Goal: Task Accomplishment & Management: Manage account settings

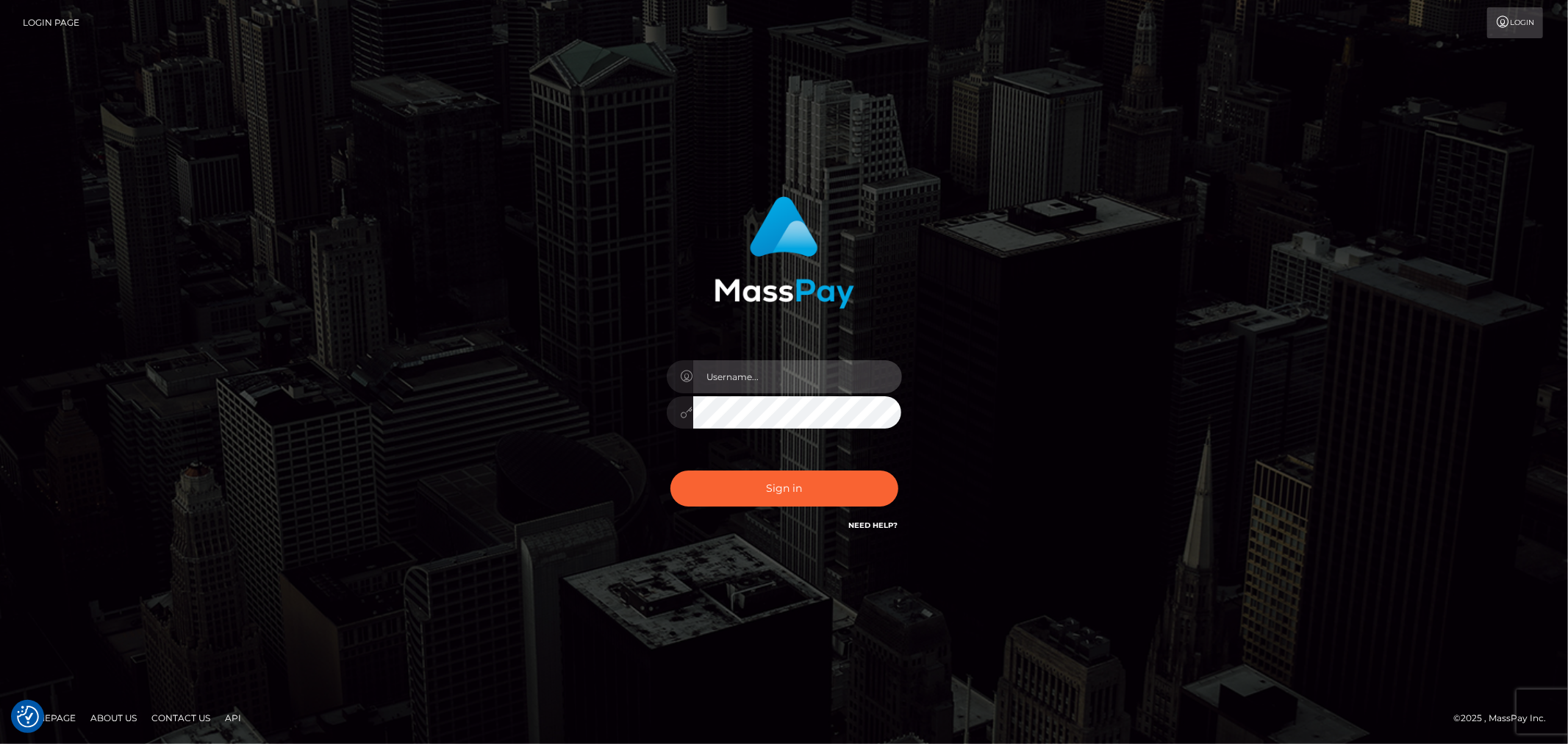
click at [756, 364] on input "text" at bounding box center [797, 377] width 209 height 33
type input "Raymundo.xcite"
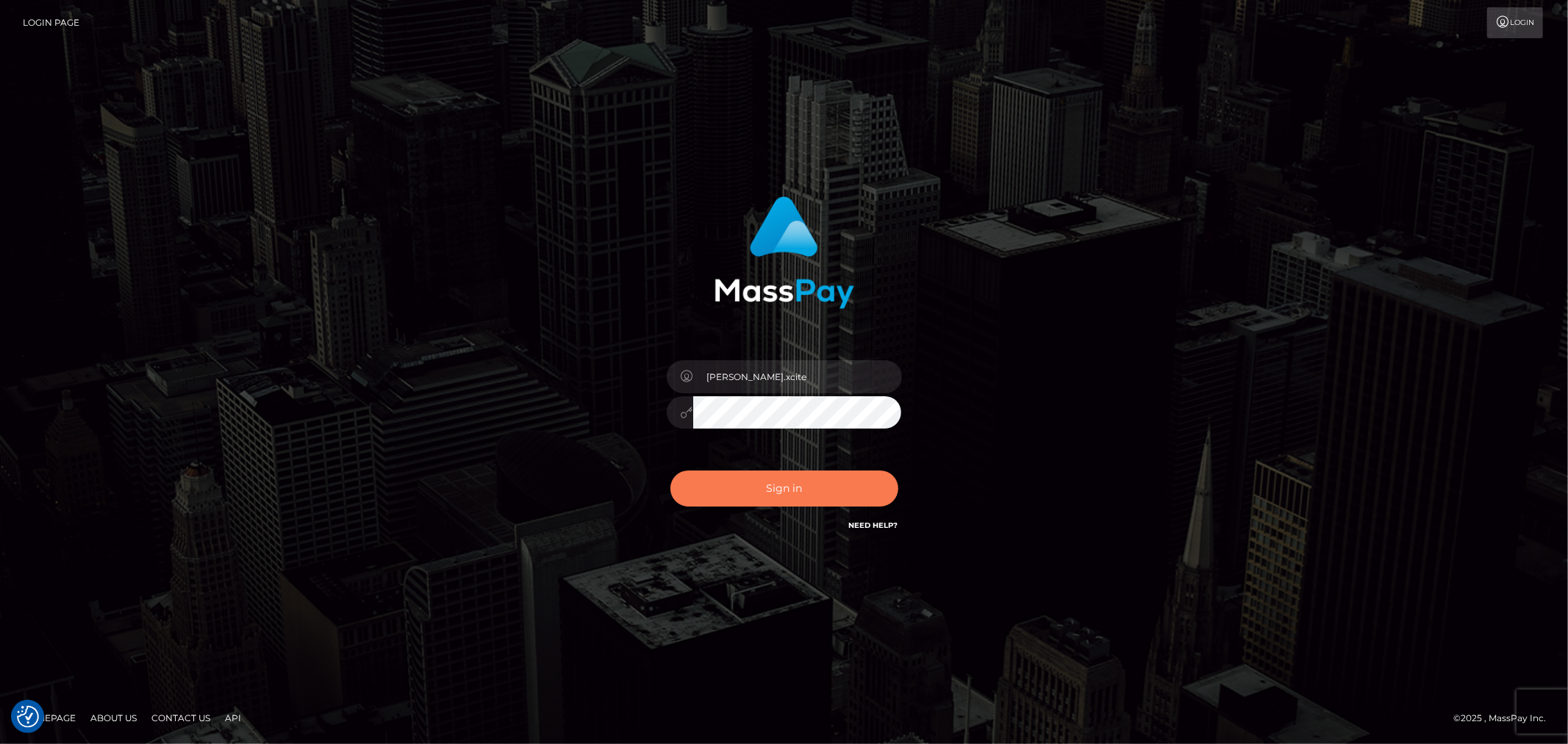
click at [808, 486] on button "Sign in" at bounding box center [784, 488] width 227 height 36
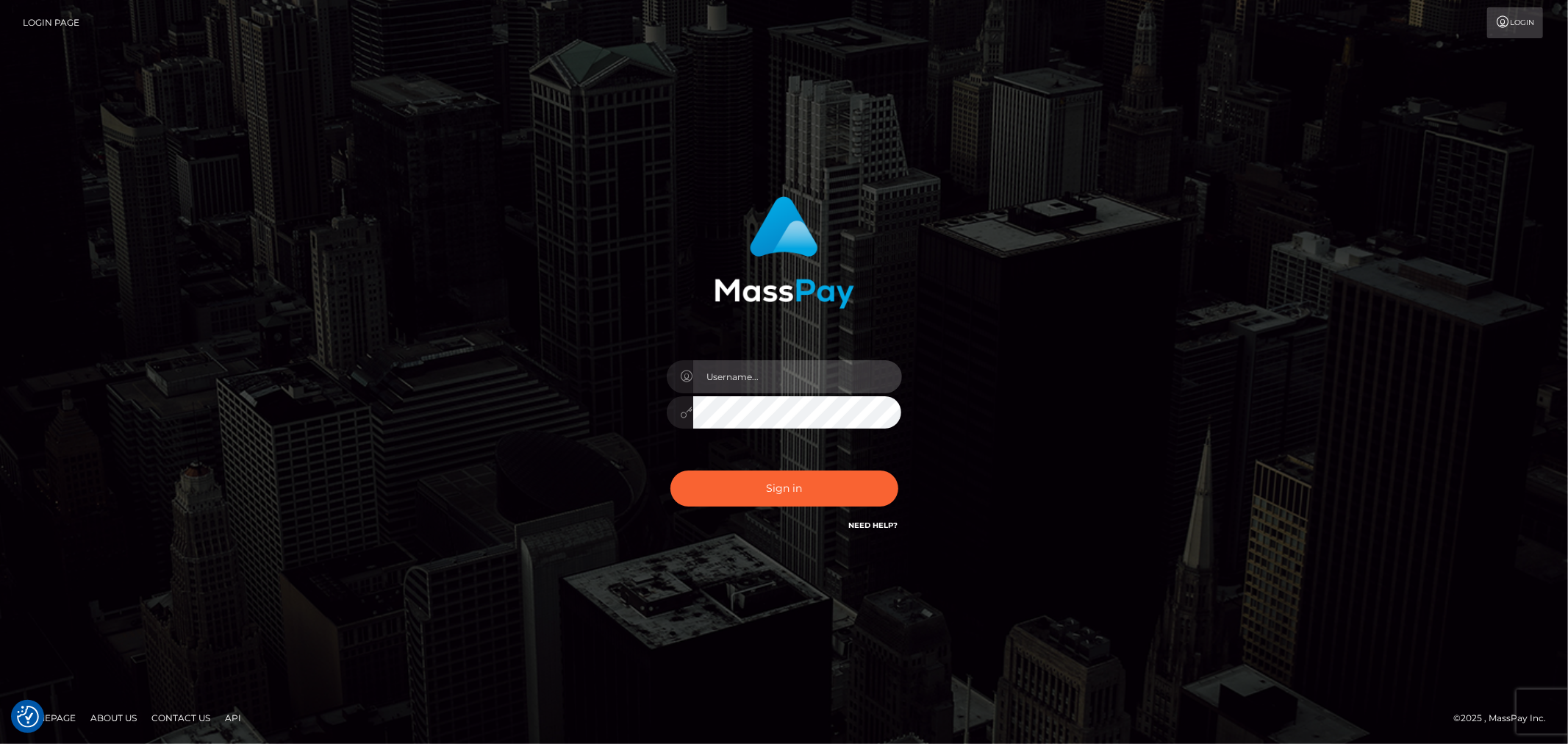
click at [793, 380] on input "text" at bounding box center [797, 377] width 209 height 33
type input "[PERSON_NAME].xcite"
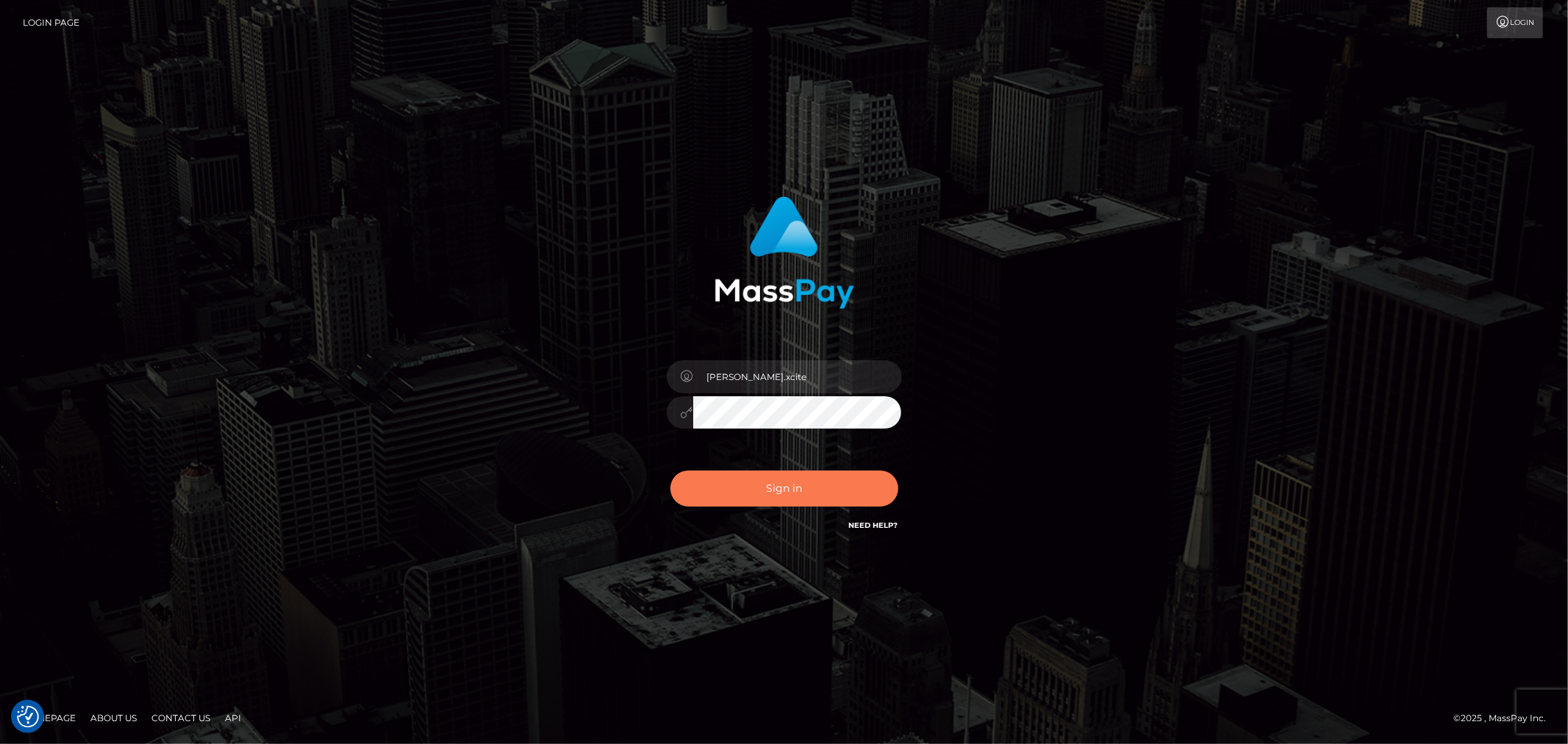
click at [819, 471] on button "Sign in" at bounding box center [784, 488] width 227 height 36
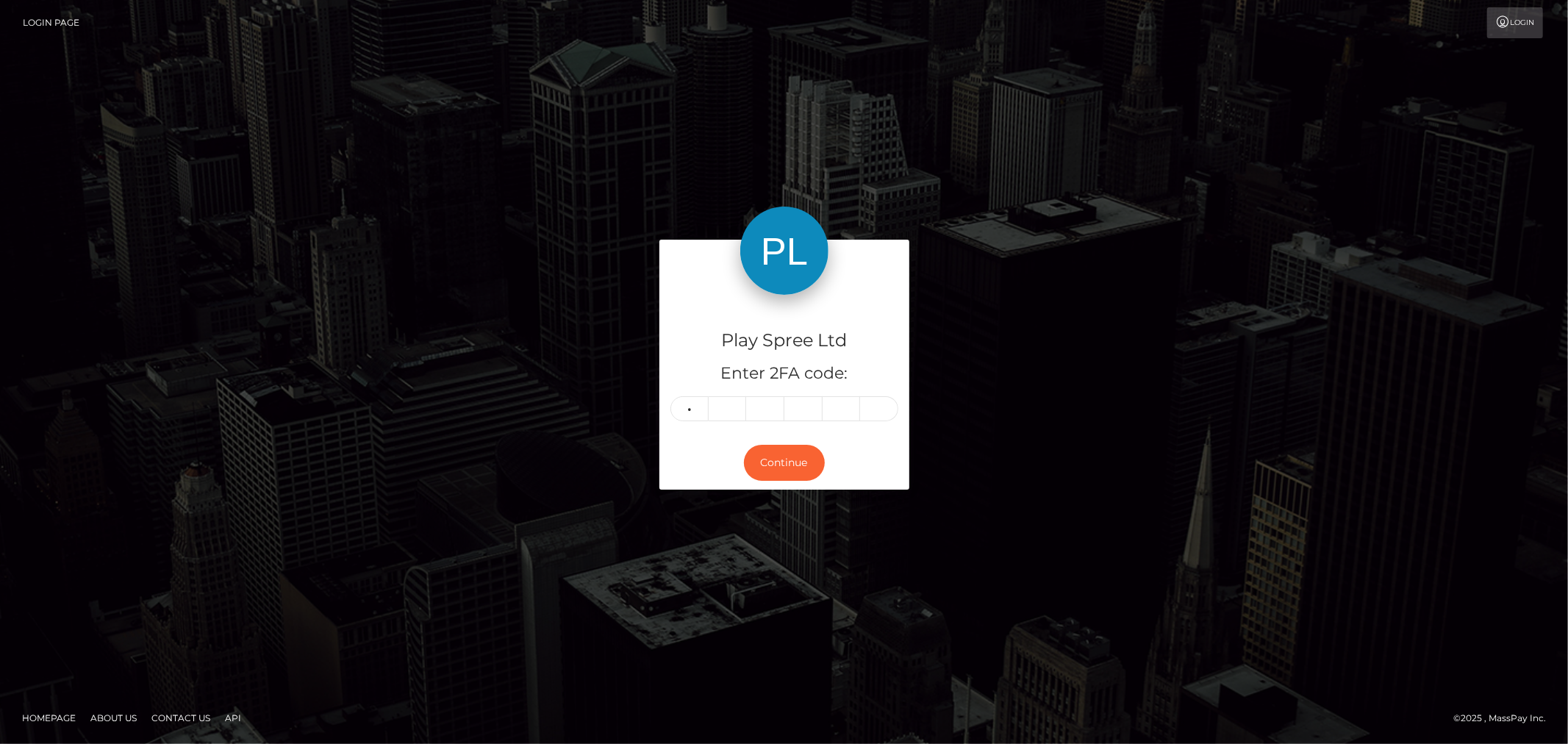
type input "5"
type input "0"
type input "8"
type input "5"
type input "6"
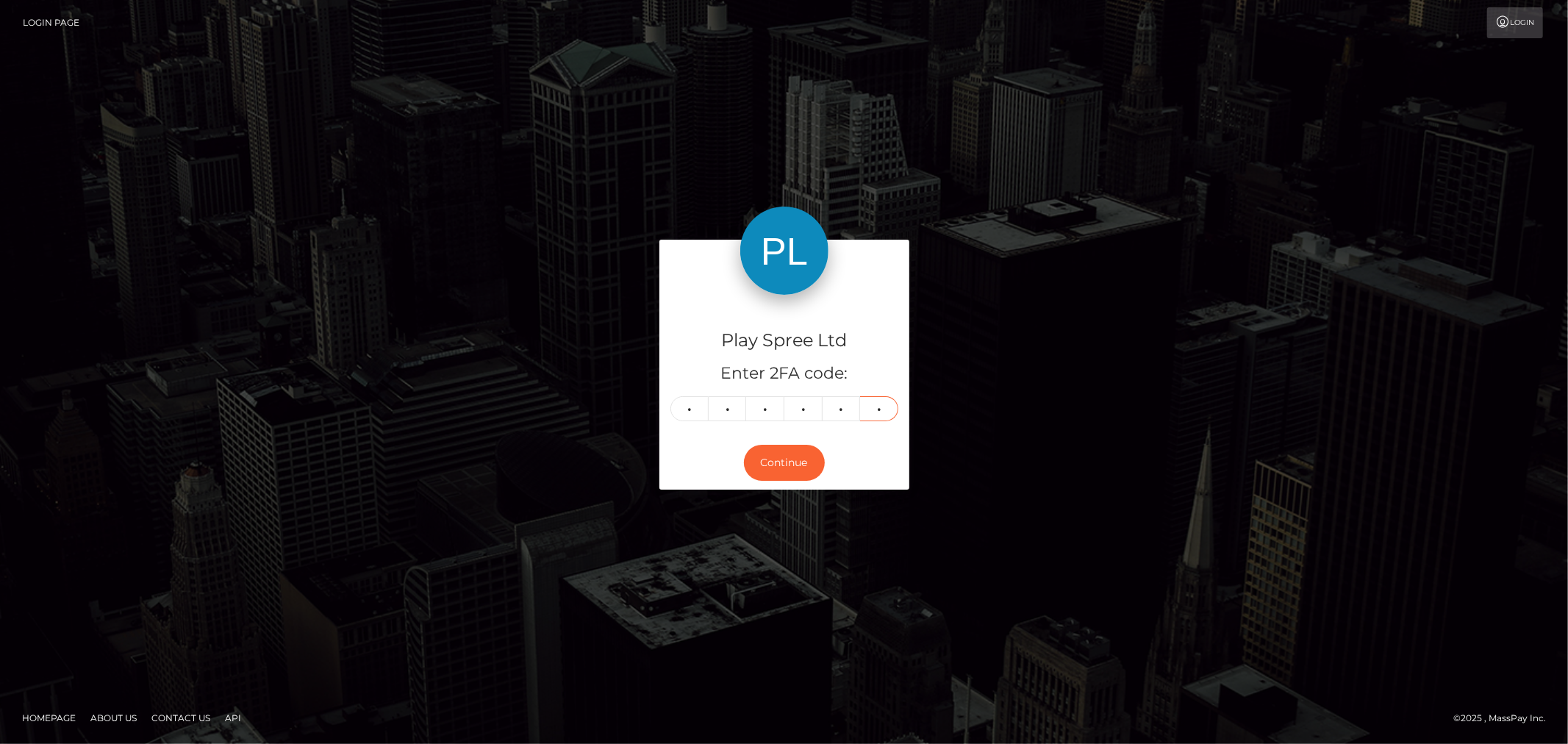
type input "9"
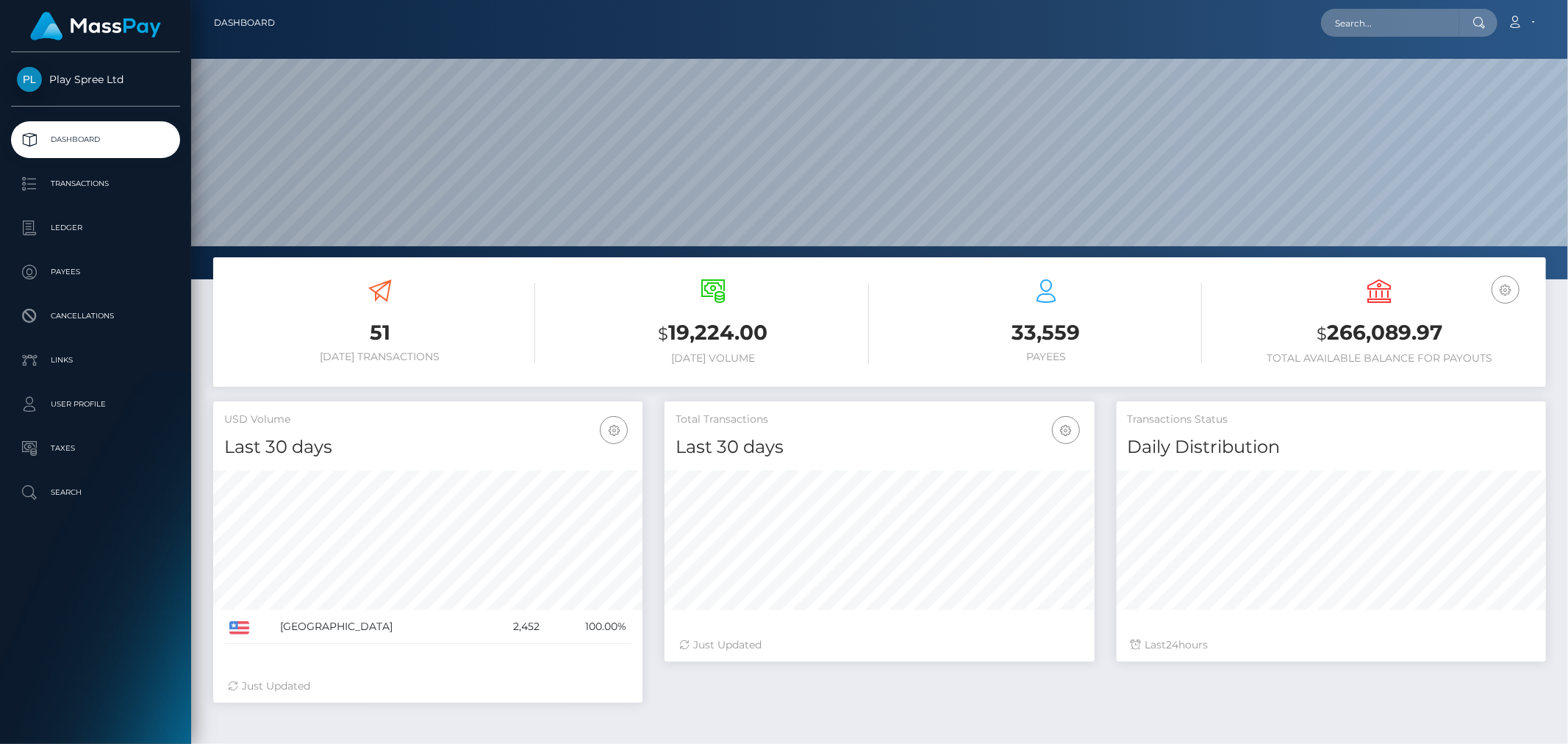
scroll to position [260, 429]
click at [1385, 321] on h3 "$ 266,089.97" at bounding box center [1379, 333] width 311 height 31
copy div "$ 266,089.97"
